Goal: Information Seeking & Learning: Find specific fact

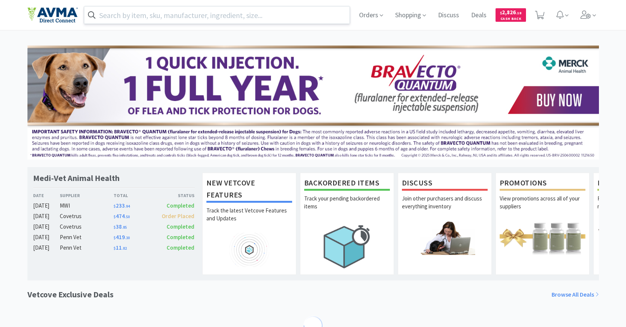
click at [280, 12] on input "text" at bounding box center [217, 14] width 266 height 17
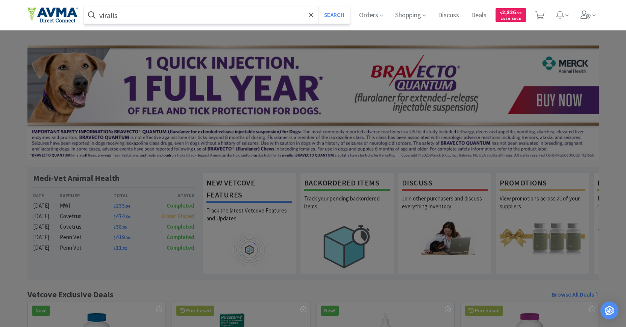
type input "viralis"
click at [318, 6] on button "Search" at bounding box center [333, 14] width 31 height 17
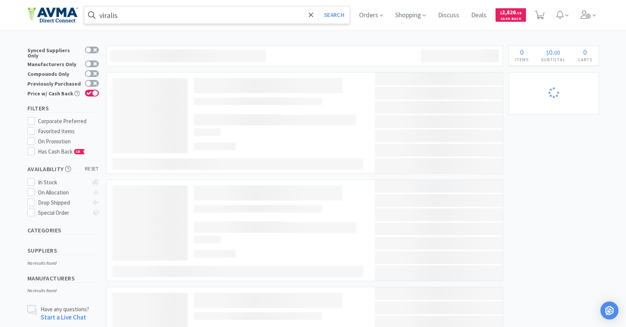
select select "1"
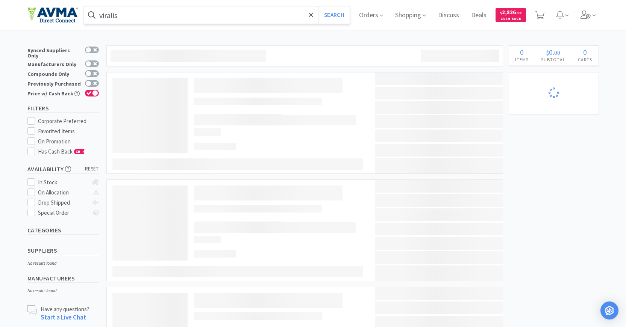
select select "1"
select select "2"
select select "5"
select select "8"
select select "4"
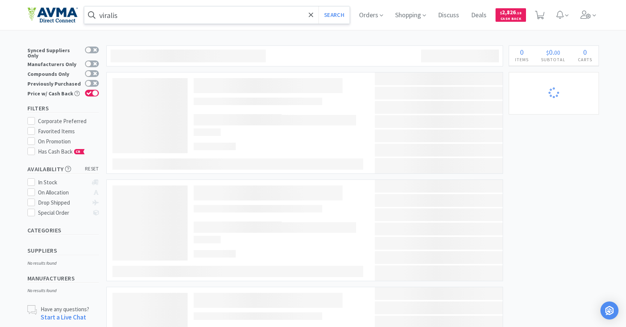
select select "1"
select select "6"
select select "3"
select select "6"
select select "1"
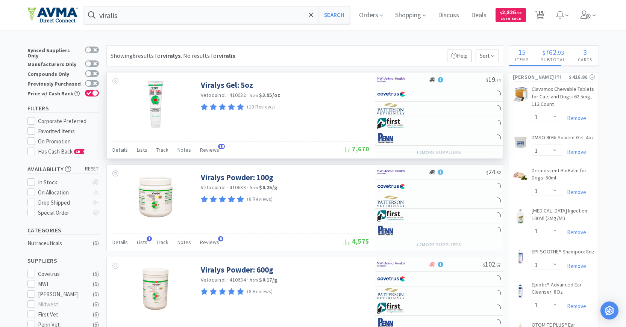
select select "1"
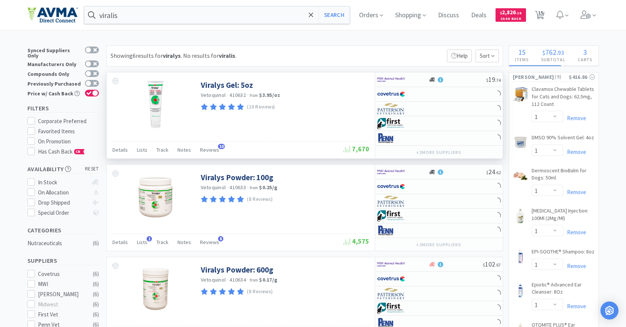
select select "1"
select select "2"
select select "1"
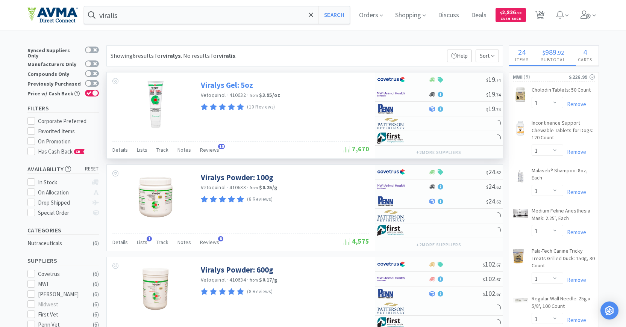
select select "2"
select select "1"
select select "2"
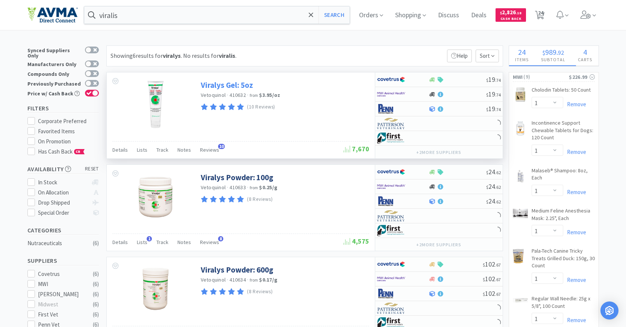
select select "1"
select select "2"
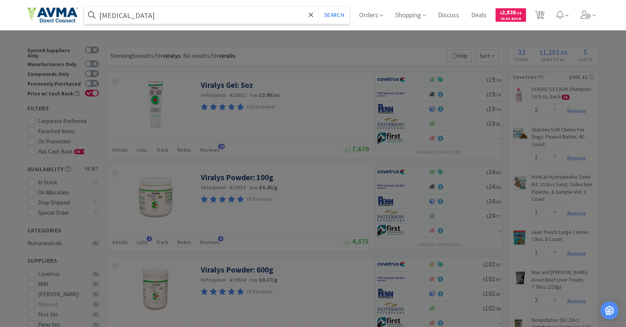
click at [318, 6] on button "Search" at bounding box center [333, 14] width 31 height 17
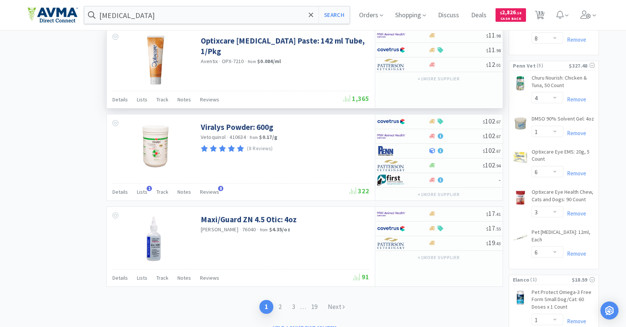
scroll to position [1202, 0]
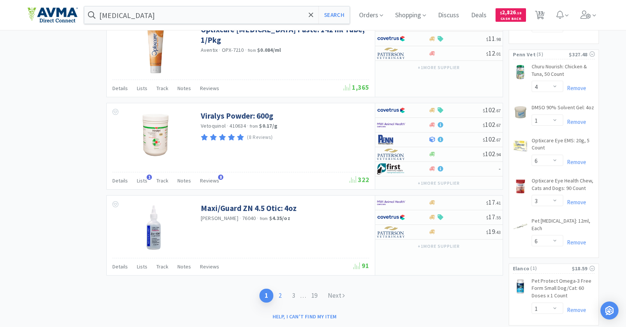
click at [280, 295] on link "2" at bounding box center [280, 296] width 14 height 14
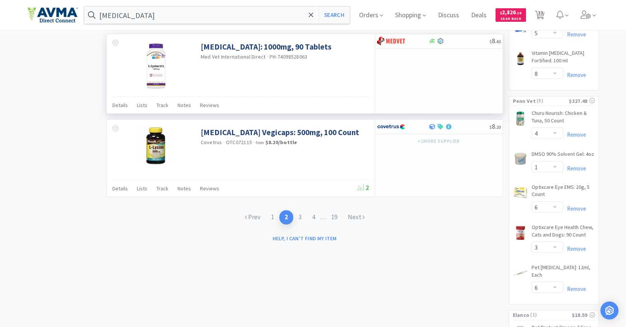
scroll to position [1165, 0]
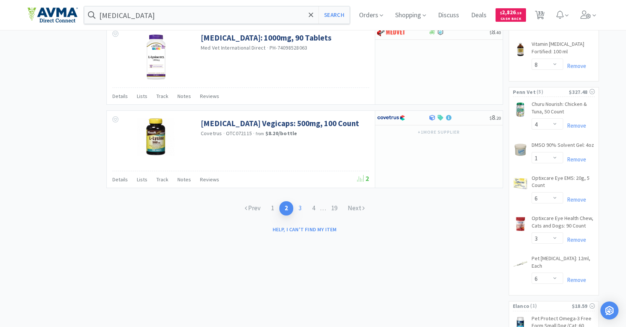
click at [296, 209] on link "3" at bounding box center [300, 208] width 14 height 14
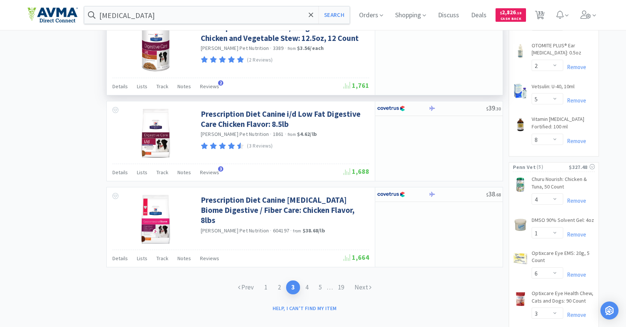
scroll to position [1222, 0]
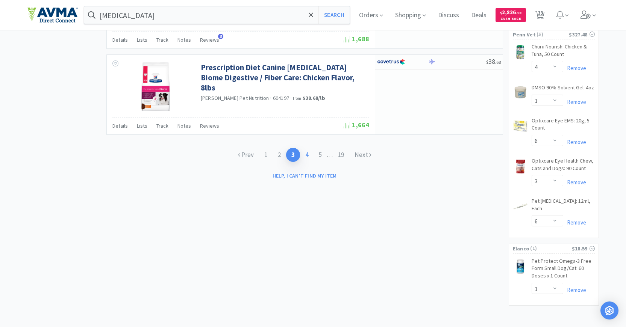
click at [302, 154] on link "4" at bounding box center [307, 155] width 14 height 14
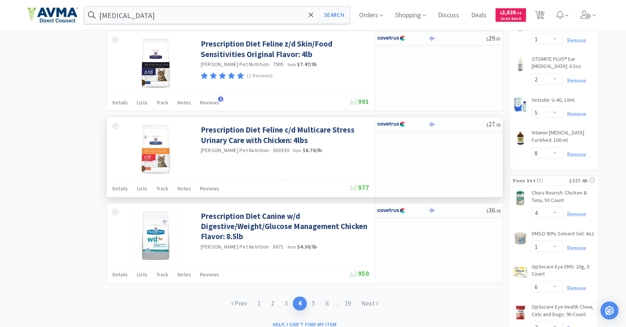
scroll to position [1072, 0]
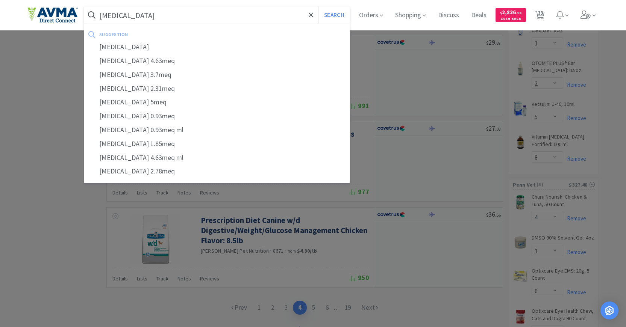
type input "[MEDICAL_DATA]"
click at [318, 6] on button "Search" at bounding box center [333, 14] width 31 height 17
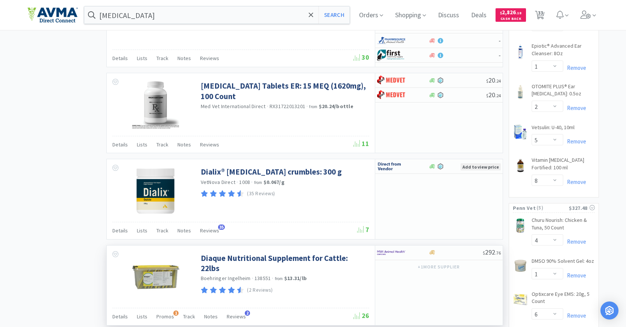
scroll to position [1127, 0]
